Goal: Task Accomplishment & Management: Manage account settings

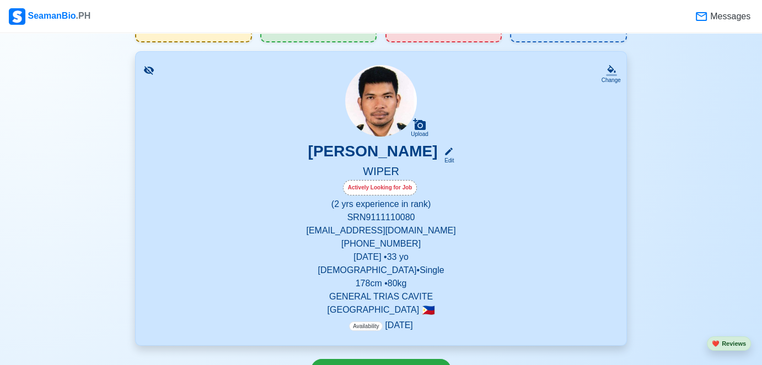
scroll to position [55, 0]
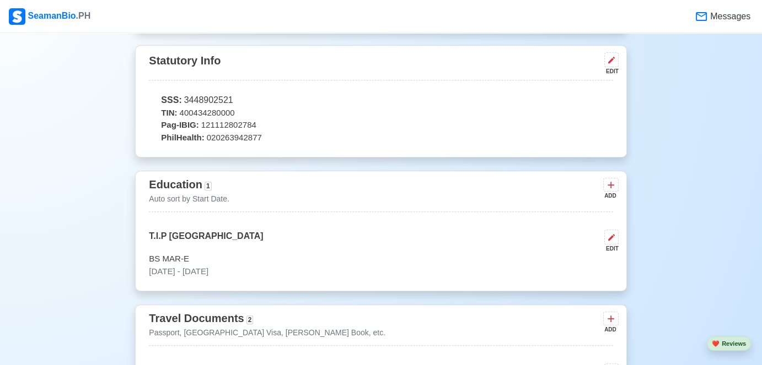
scroll to position [551, 0]
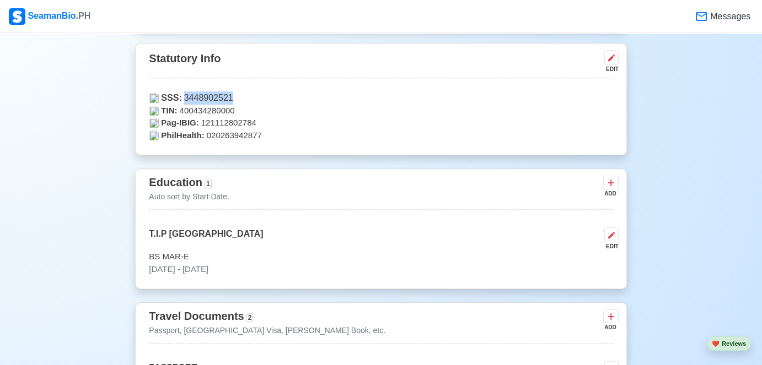
drag, startPoint x: 226, startPoint y: 94, endPoint x: 182, endPoint y: 96, distance: 44.1
click at [182, 96] on p "SSS: 3448902521" at bounding box center [381, 97] width 464 height 13
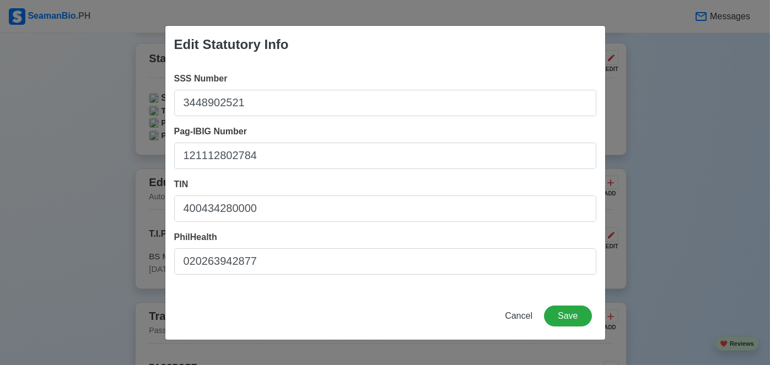
copy p "3448902521"
click at [516, 313] on span "Cancel" at bounding box center [519, 315] width 28 height 9
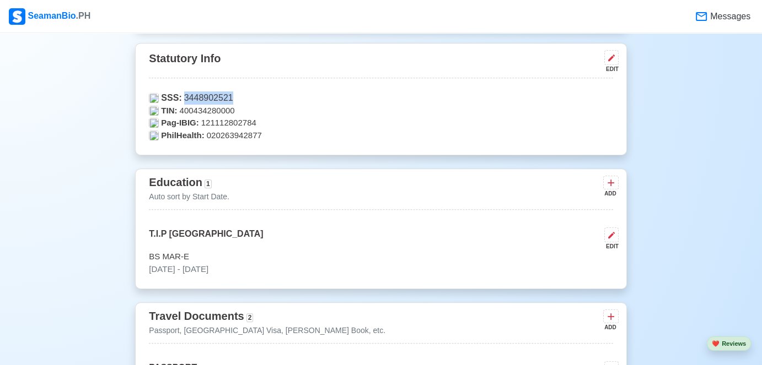
copy p "3448902521"
drag, startPoint x: 201, startPoint y: 122, endPoint x: 251, endPoint y: 125, distance: 50.2
click at [251, 125] on p "Pag-IBIG: 121112802784" at bounding box center [381, 123] width 464 height 13
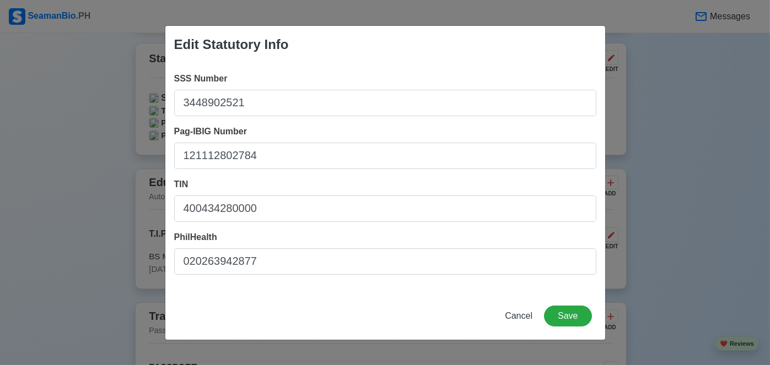
copy p "121112802784"
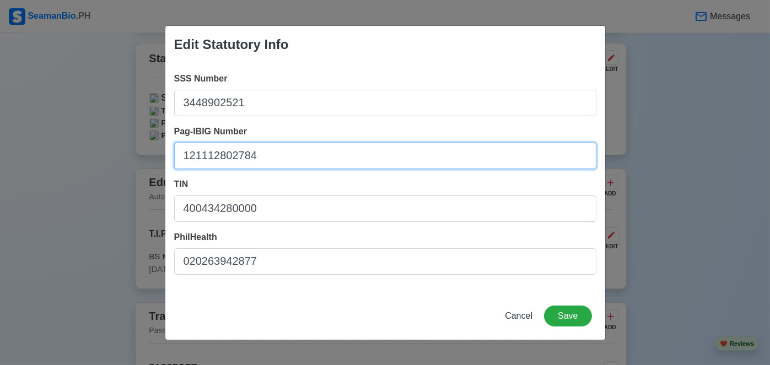
drag, startPoint x: 219, startPoint y: 156, endPoint x: 171, endPoint y: 157, distance: 47.4
click at [171, 157] on div "SSS Number 3448902521 Pag-IBIG Number 121112802784 TIN 400434280000 PhilHealth …" at bounding box center [385, 177] width 440 height 229
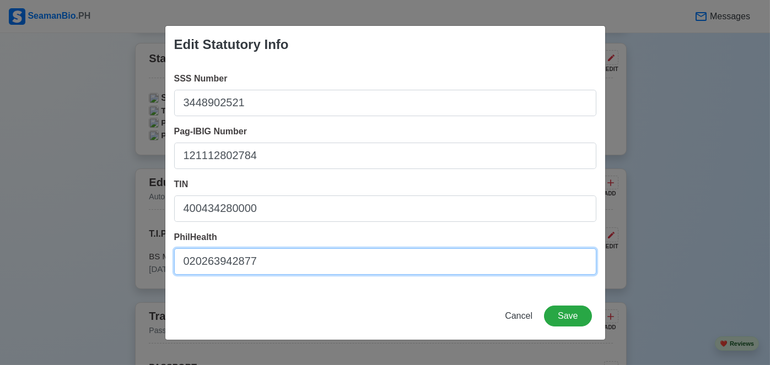
drag, startPoint x: 256, startPoint y: 258, endPoint x: 181, endPoint y: 261, distance: 75.6
click at [181, 261] on input "020263942877" at bounding box center [385, 262] width 422 height 26
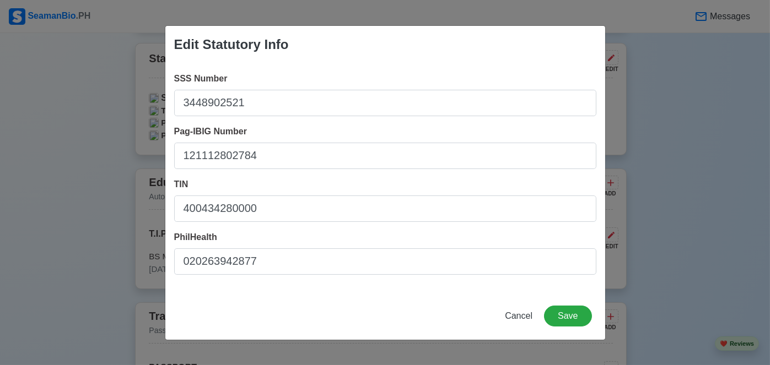
click at [78, 93] on div "Edit Statutory Info SSS Number 3448902521 Pag-IBIG Number 121112802784 TIN 4004…" at bounding box center [385, 182] width 770 height 365
click at [520, 317] on span "Cancel" at bounding box center [519, 315] width 28 height 9
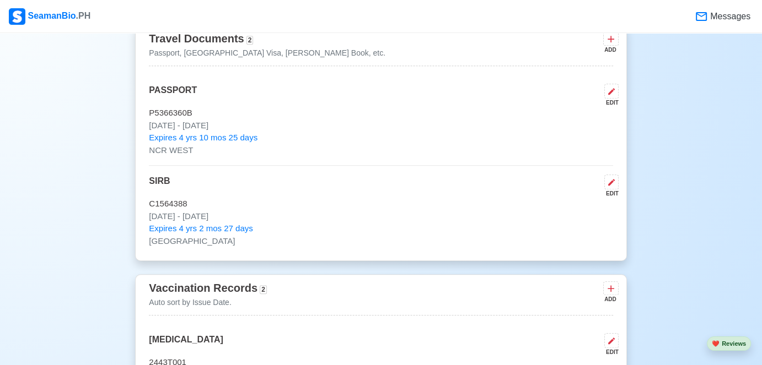
scroll to position [717, 0]
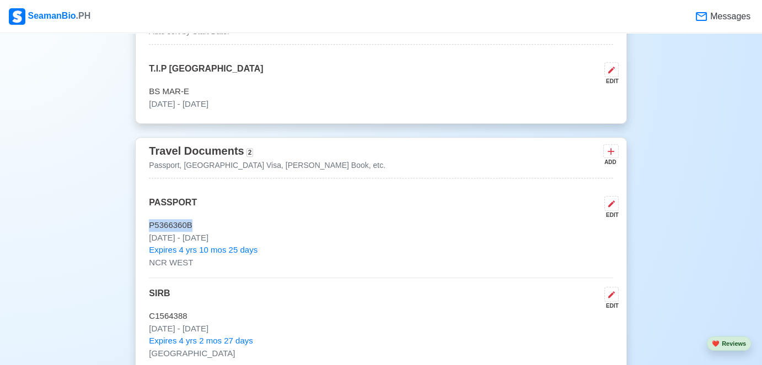
drag, startPoint x: 189, startPoint y: 223, endPoint x: 149, endPoint y: 222, distance: 39.1
click at [149, 222] on p "P5366360B" at bounding box center [381, 225] width 464 height 13
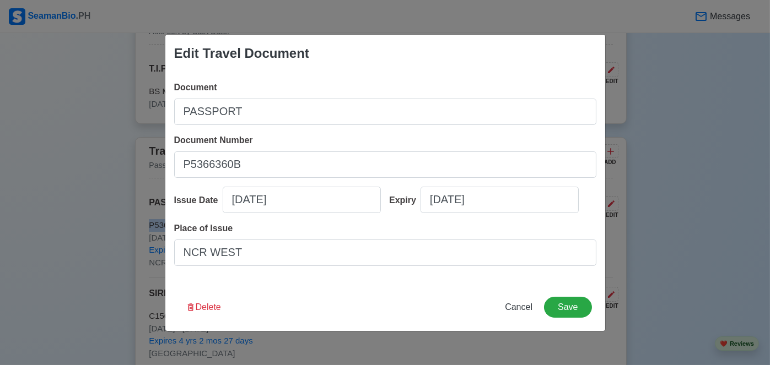
copy p "P5366360B"
select select "****"
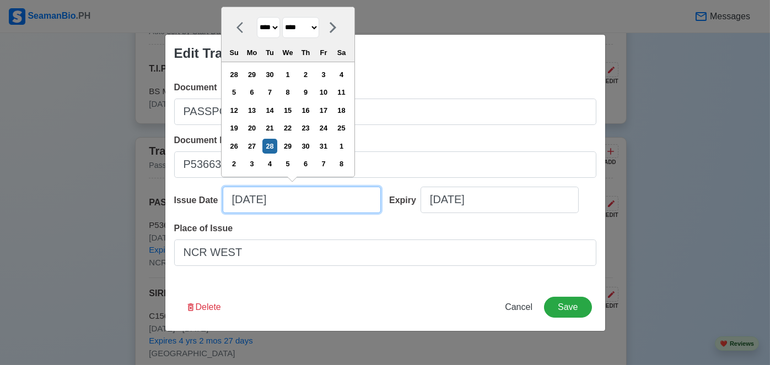
drag, startPoint x: 295, startPoint y: 201, endPoint x: 227, endPoint y: 200, distance: 67.8
click at [227, 200] on input "[DATE]" at bounding box center [302, 200] width 158 height 26
click at [120, 90] on div "Edit Travel Document Document PASSPORT Document Number [PASSPORT] Issue Date [D…" at bounding box center [385, 182] width 770 height 365
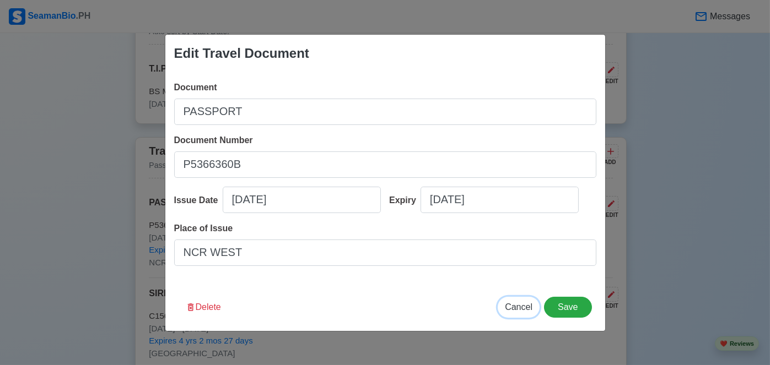
click at [523, 310] on span "Cancel" at bounding box center [519, 307] width 28 height 9
type input "[DATE]"
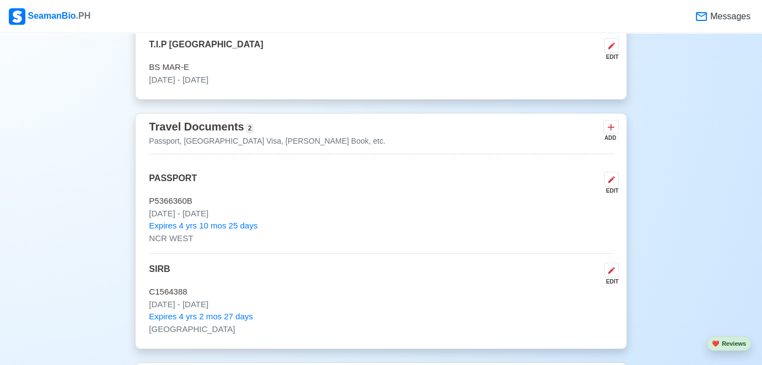
scroll to position [772, 0]
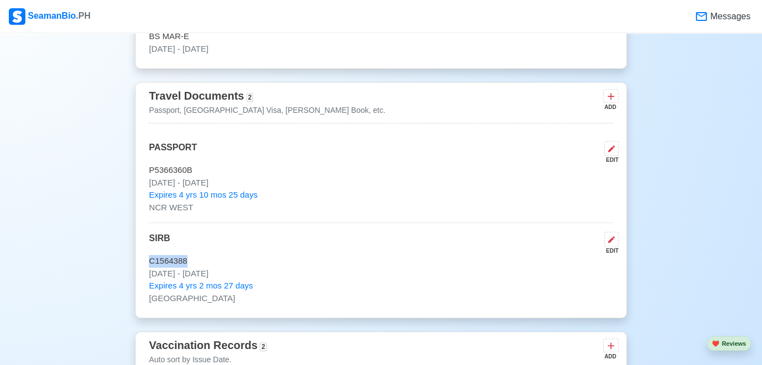
drag, startPoint x: 182, startPoint y: 255, endPoint x: 148, endPoint y: 256, distance: 34.2
click at [149, 256] on p "C1564388" at bounding box center [381, 261] width 464 height 13
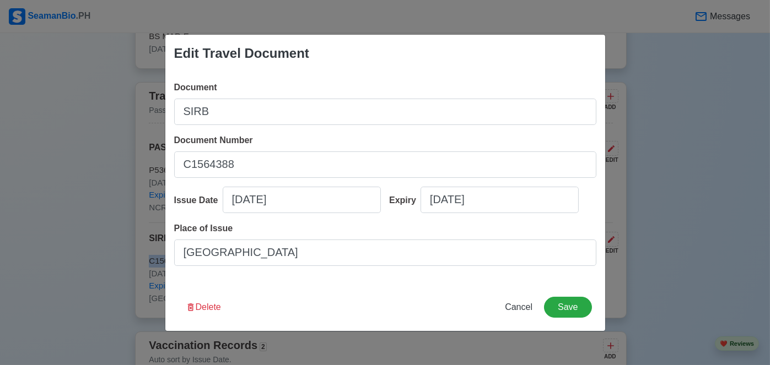
copy p "C1564388"
select select "****"
select select "********"
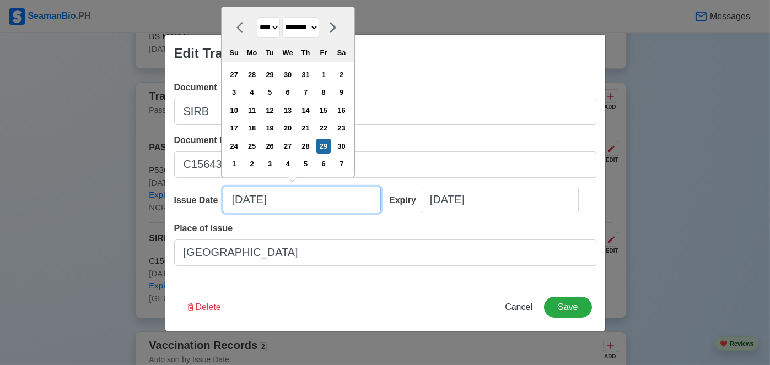
drag, startPoint x: 303, startPoint y: 202, endPoint x: 212, endPoint y: 205, distance: 91.0
click at [212, 205] on div "Issue Date [DATE] **** **** **** **** **** **** **** **** **** **** **** **** *…" at bounding box center [277, 204] width 207 height 35
click at [121, 203] on div "Edit Travel Document Document SIRB Document Number C1564388 Issue Date [DATE] *…" at bounding box center [385, 182] width 770 height 365
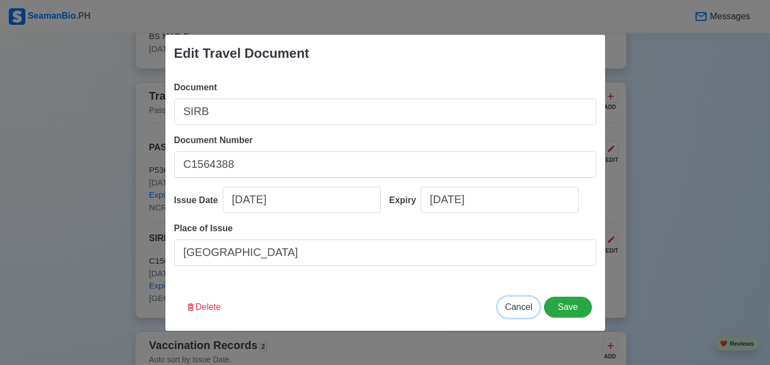
click at [520, 306] on span "Cancel" at bounding box center [519, 307] width 28 height 9
type input "[DATE]"
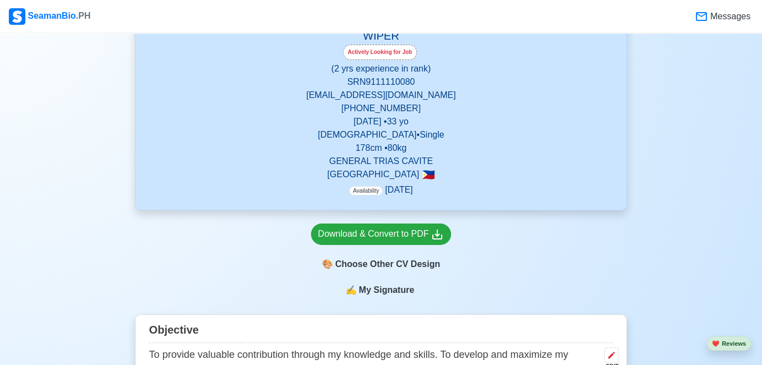
scroll to position [0, 0]
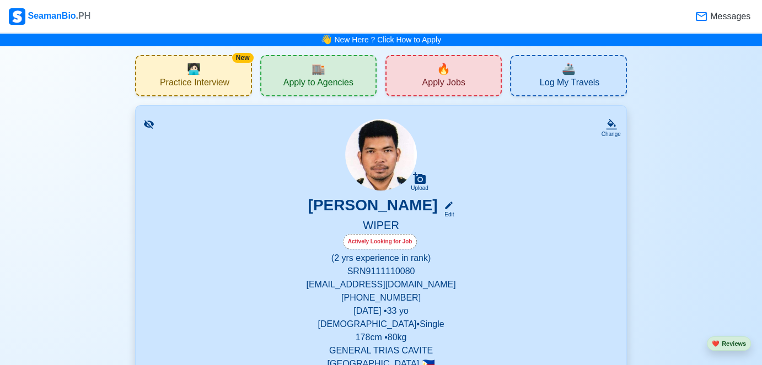
click at [450, 74] on div "🔥 Apply Jobs" at bounding box center [443, 75] width 116 height 41
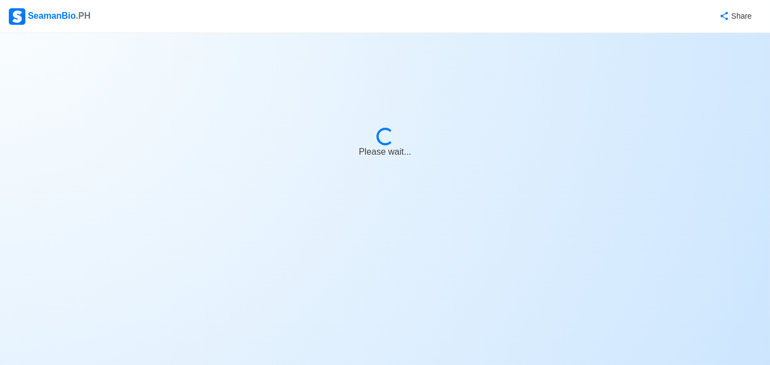
select select "Wiper"
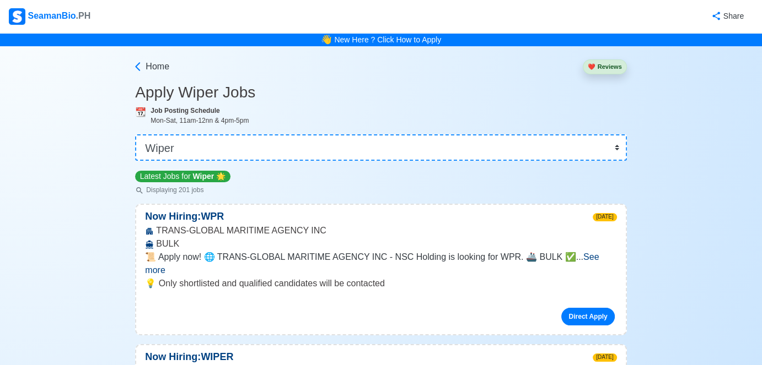
click at [589, 256] on span "See more" at bounding box center [372, 263] width 454 height 23
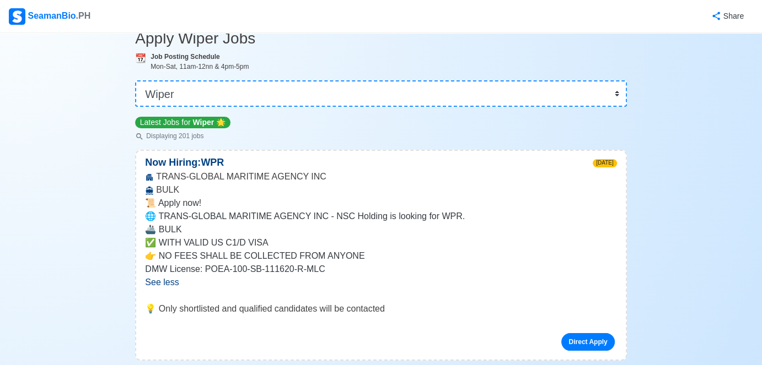
scroll to position [55, 0]
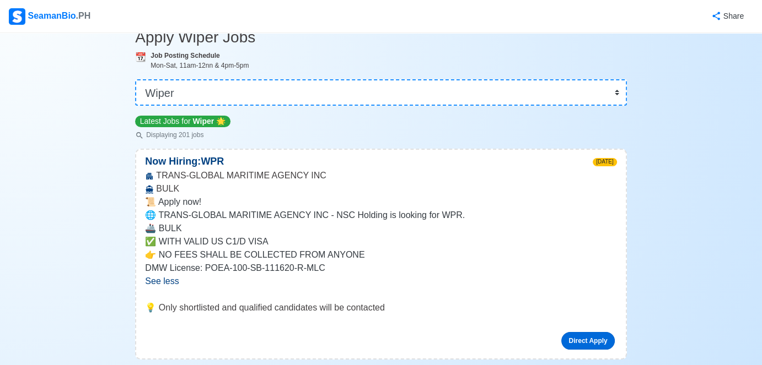
click at [579, 334] on link "Direct Apply" at bounding box center [587, 341] width 53 height 18
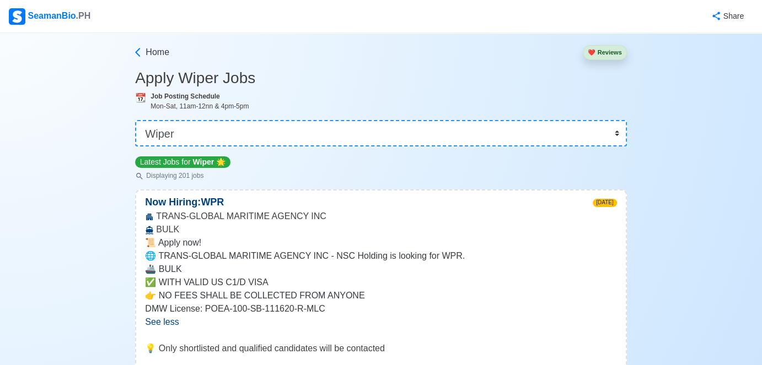
scroll to position [0, 0]
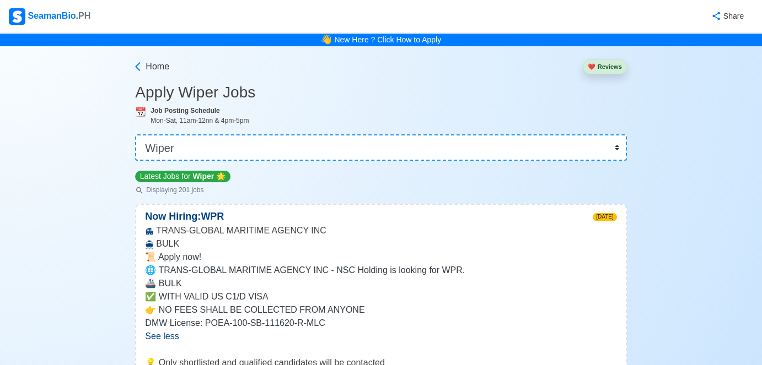
click at [217, 233] on div "TRANS-GLOBAL MARITIME AGENCY INC BULK" at bounding box center [380, 237] width 489 height 26
click at [217, 234] on div "TRANS-GLOBAL MARITIME AGENCY INC BULK" at bounding box center [380, 237] width 489 height 26
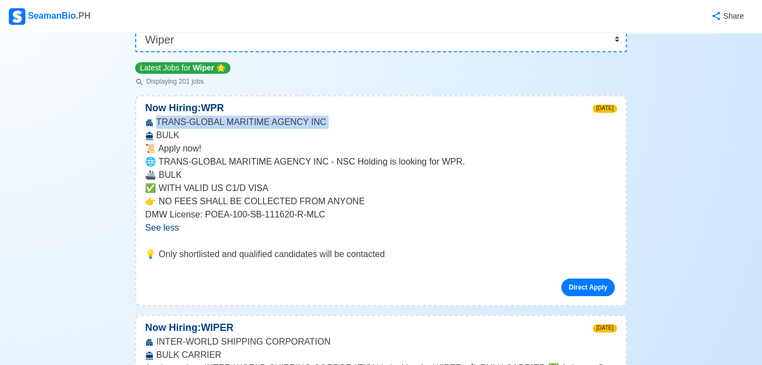
scroll to position [110, 0]
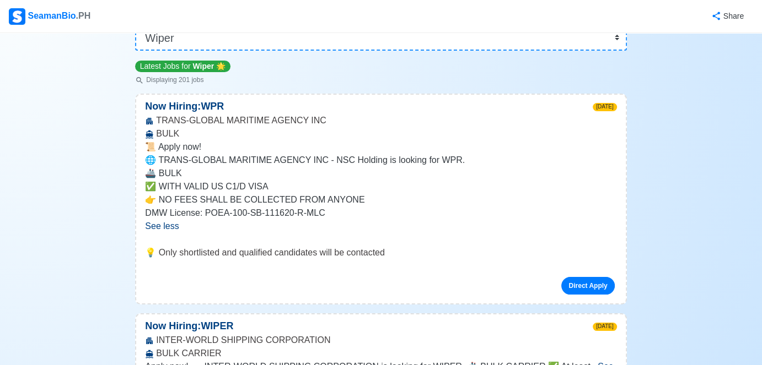
click at [252, 209] on p "DMW License: POEA-100-SB-111620-R-MLC" at bounding box center [380, 213] width 471 height 13
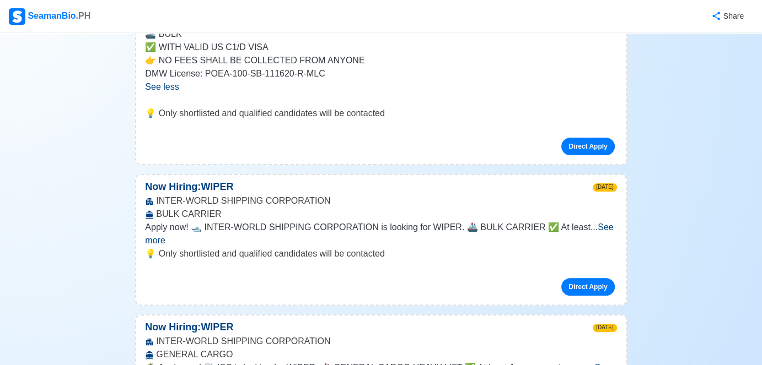
scroll to position [276, 0]
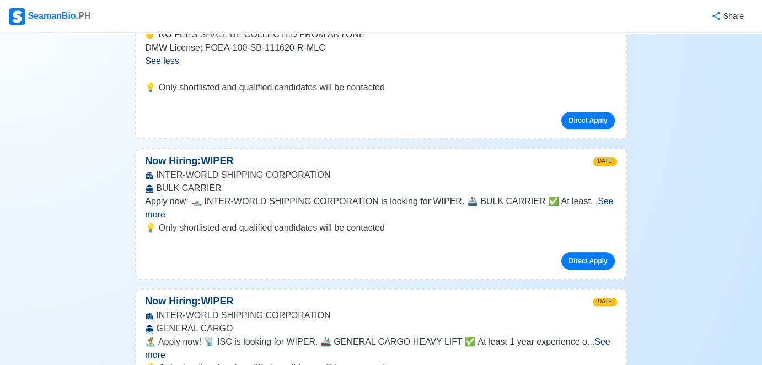
click at [596, 203] on span "See more" at bounding box center [379, 208] width 468 height 23
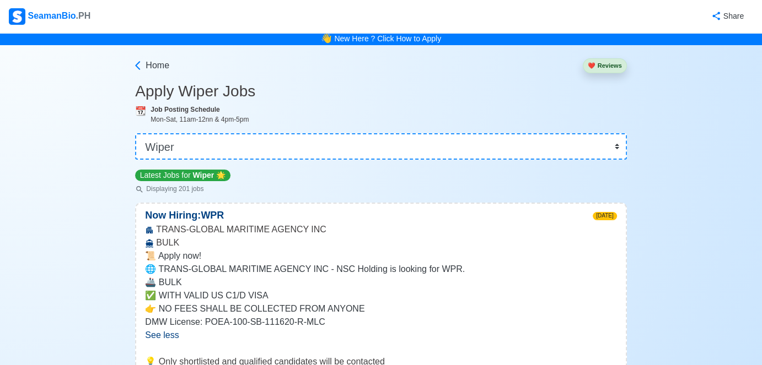
scroll to position [0, 0]
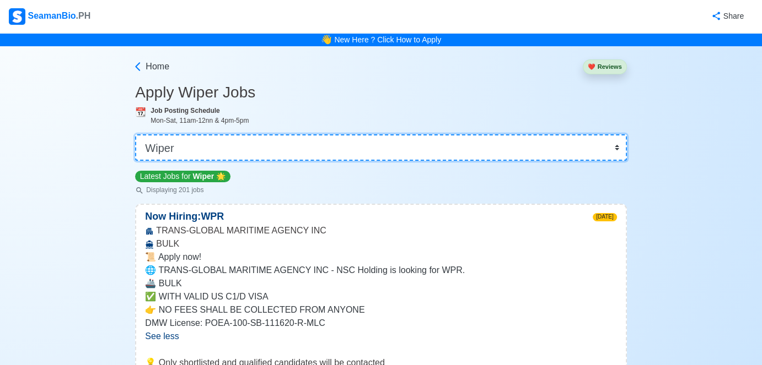
click at [195, 149] on select "👉 Select Rank or Position Master Chief Officer 2nd Officer 3rd Officer Junior O…" at bounding box center [380, 147] width 491 height 26
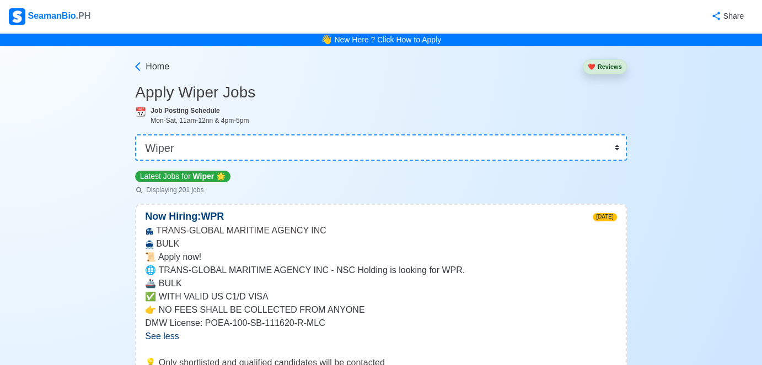
click at [65, 15] on div "SeamanBio .PH" at bounding box center [50, 16] width 82 height 17
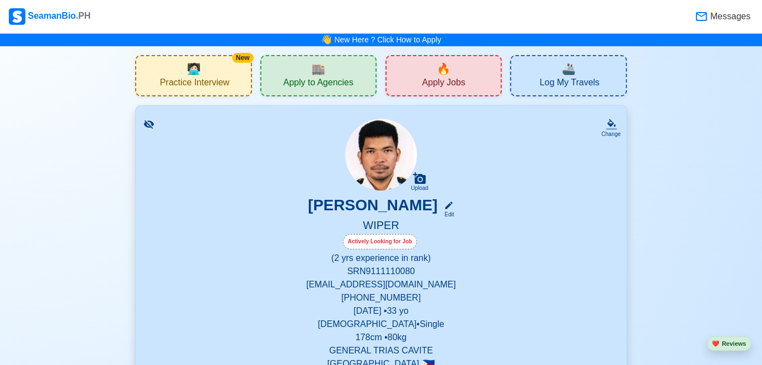
click at [308, 77] on span "Apply to Agencies" at bounding box center [318, 84] width 70 height 14
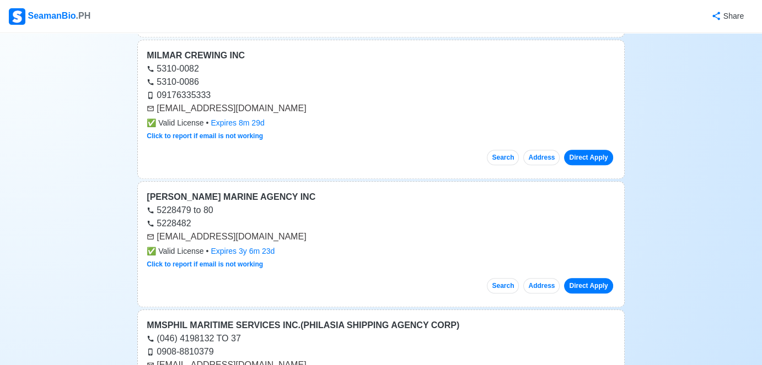
scroll to position [13620, 0]
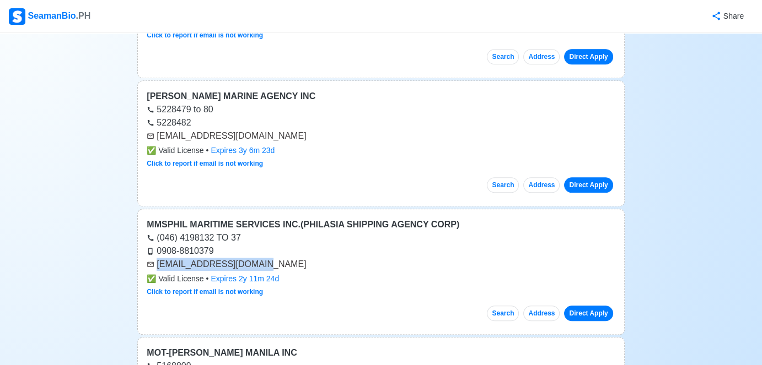
drag, startPoint x: 155, startPoint y: 187, endPoint x: 266, endPoint y: 190, distance: 110.8
click at [266, 258] on div "[EMAIL_ADDRESS][DOMAIN_NAME]" at bounding box center [381, 264] width 468 height 13
copy div "[EMAIL_ADDRESS][DOMAIN_NAME]"
click at [240, 288] on link "Click to report if email is not working" at bounding box center [205, 292] width 116 height 8
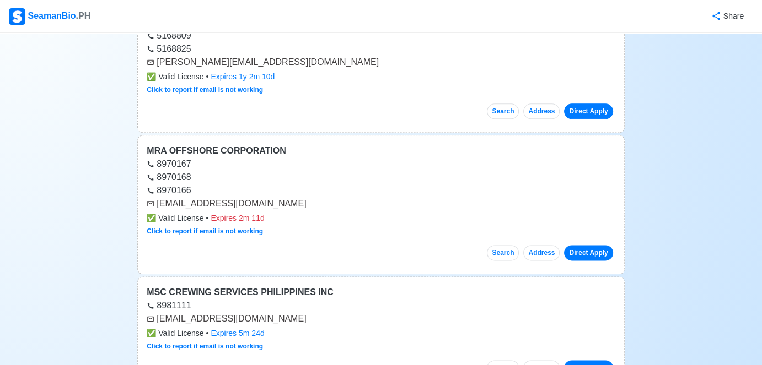
scroll to position [14061, 0]
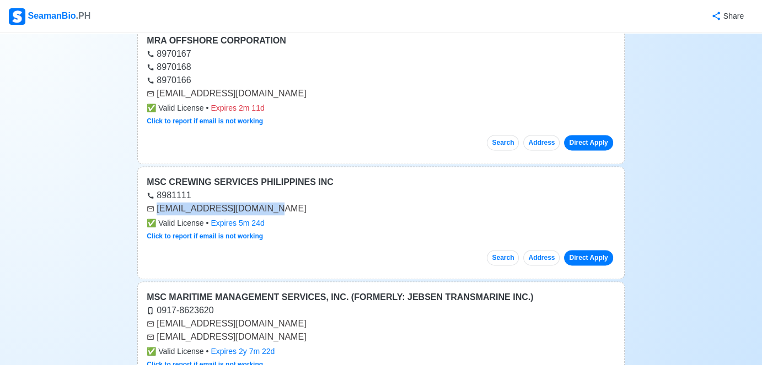
drag, startPoint x: 264, startPoint y: 128, endPoint x: 157, endPoint y: 133, distance: 107.0
click at [157, 202] on div "[EMAIL_ADDRESS][DOMAIN_NAME]" at bounding box center [381, 208] width 468 height 13
copy div "[EMAIL_ADDRESS][DOMAIN_NAME]"
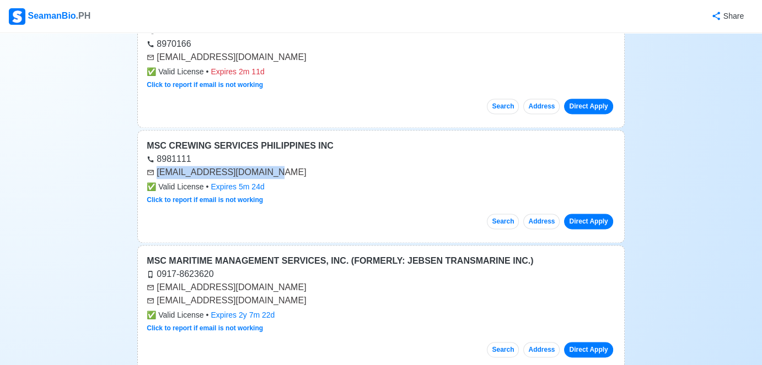
scroll to position [14116, 0]
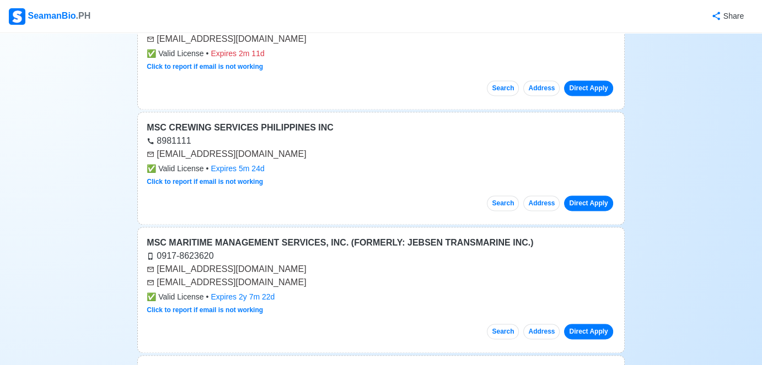
click at [344, 276] on div "[EMAIL_ADDRESS][DOMAIN_NAME]" at bounding box center [381, 282] width 468 height 13
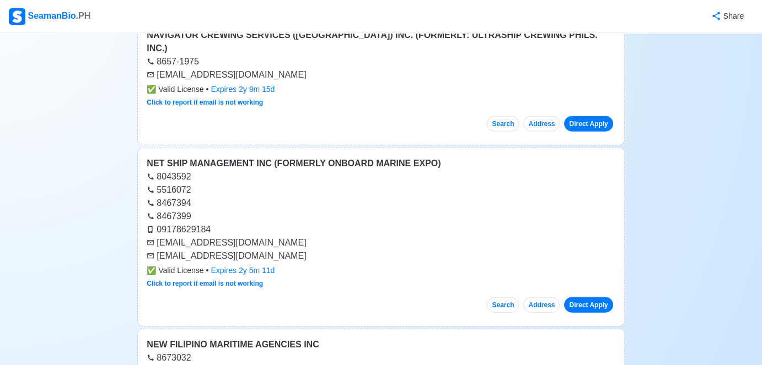
scroll to position [15328, 0]
